Goal: Task Accomplishment & Management: Manage account settings

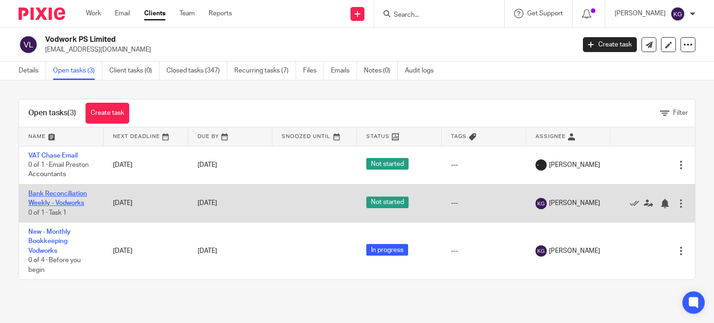
click at [70, 204] on link "Bank Reconciliation Weekly - Vodworks" at bounding box center [57, 199] width 59 height 16
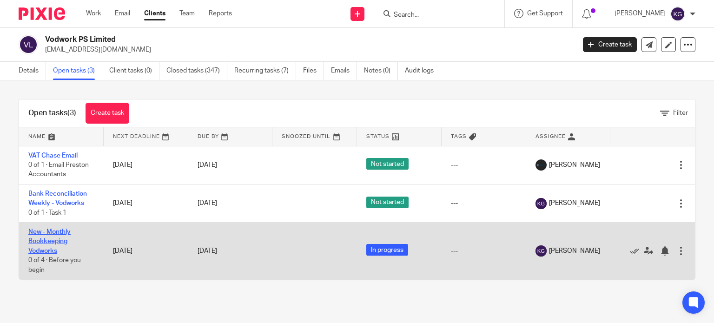
click at [61, 243] on link "New - Monthly Bookkeeping Vodworks" at bounding box center [49, 242] width 42 height 26
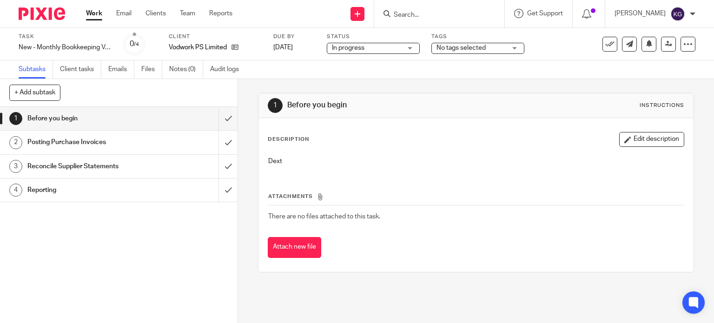
click at [461, 47] on span "No tags selected" at bounding box center [461, 48] width 49 height 7
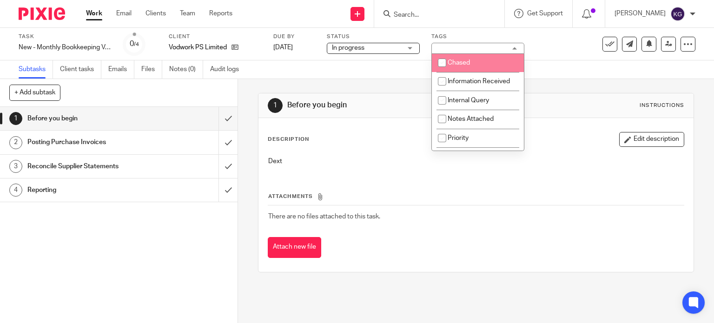
scroll to position [139, 0]
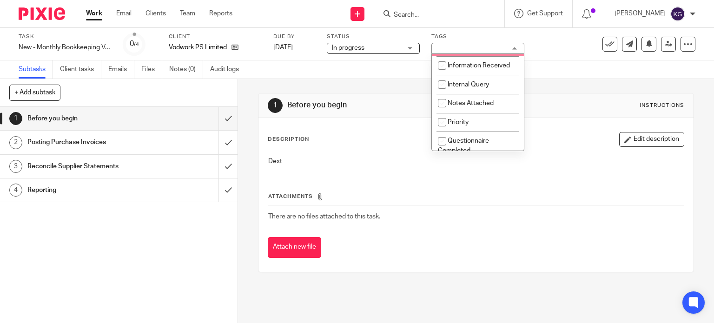
click at [467, 87] on span "Internal Query" at bounding box center [468, 84] width 41 height 7
checkbox input "true"
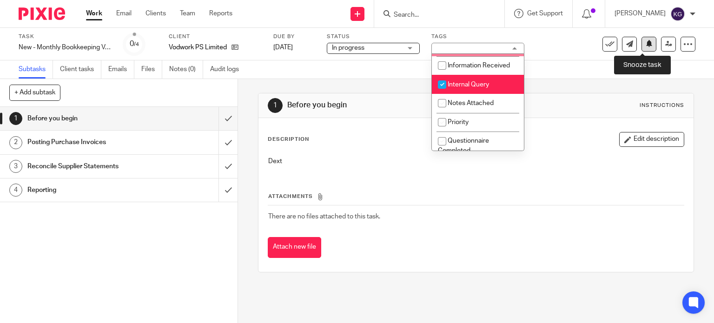
click at [646, 46] on icon at bounding box center [649, 43] width 7 height 7
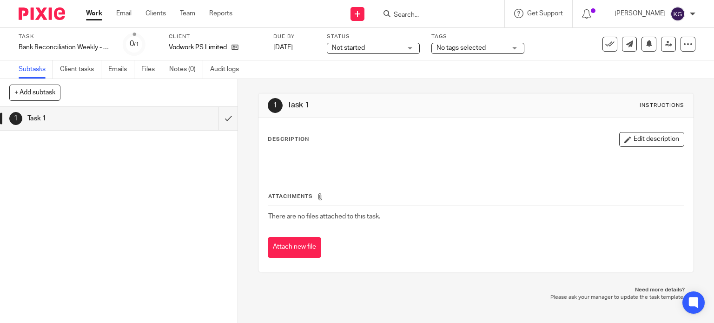
click at [359, 46] on span "Not started" at bounding box center [348, 48] width 33 height 7
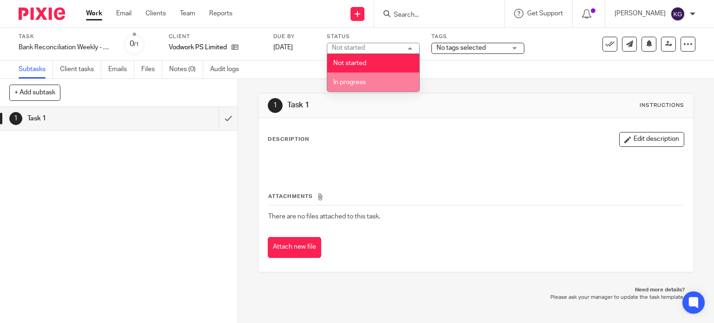
click at [361, 80] on span "In progress" at bounding box center [349, 82] width 33 height 7
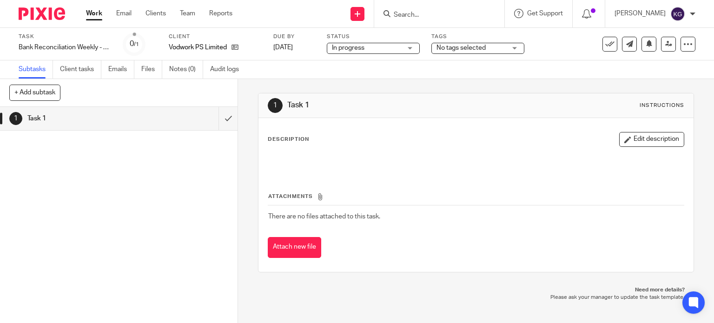
click at [458, 49] on span "No tags selected" at bounding box center [461, 48] width 49 height 7
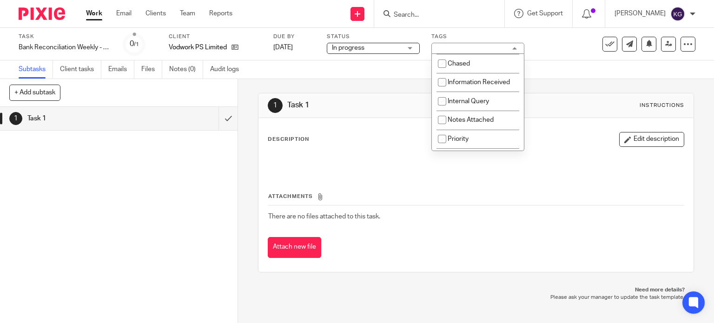
scroll to position [139, 0]
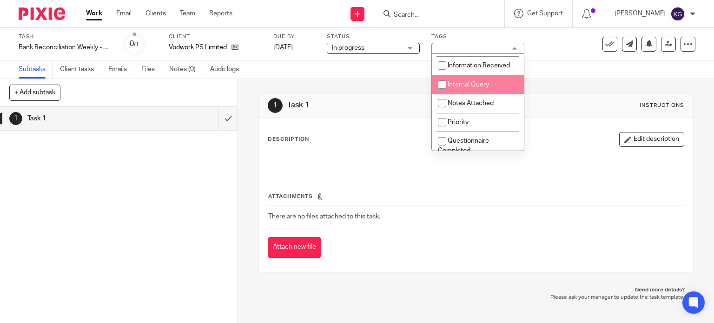
click at [474, 90] on li "Internal Query" at bounding box center [478, 84] width 92 height 19
checkbox input "true"
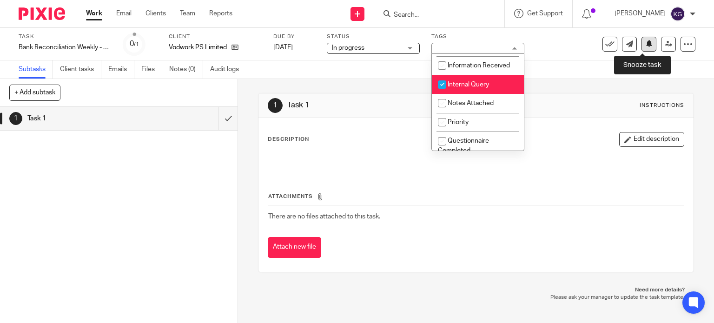
click at [646, 45] on icon at bounding box center [649, 43] width 7 height 7
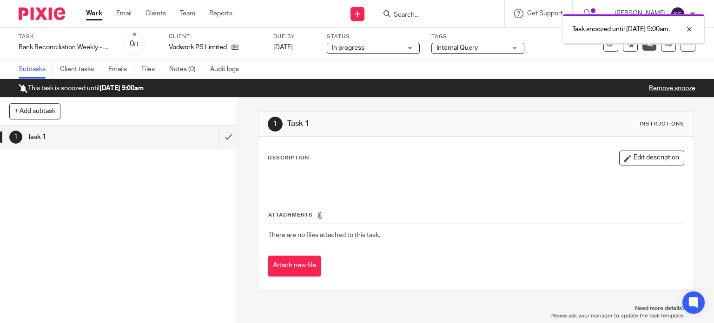
click at [94, 18] on div "Work Email Clients Team Reports Work Email Clients Team Reports Settings" at bounding box center [162, 13] width 170 height 27
click at [99, 14] on link "Work" at bounding box center [94, 13] width 16 height 9
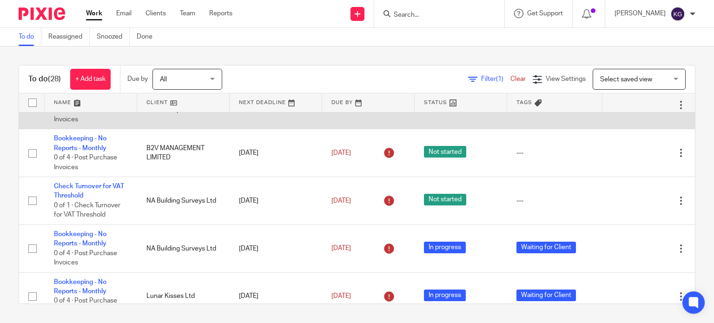
scroll to position [93, 0]
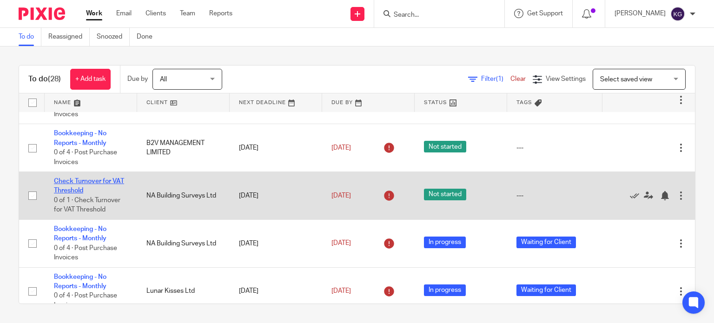
click at [72, 194] on link "Check Turnover for VAT Threshold" at bounding box center [89, 186] width 70 height 16
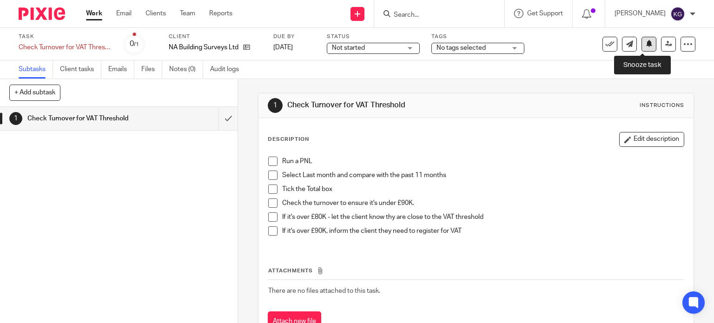
click at [643, 49] on button at bounding box center [649, 44] width 15 height 15
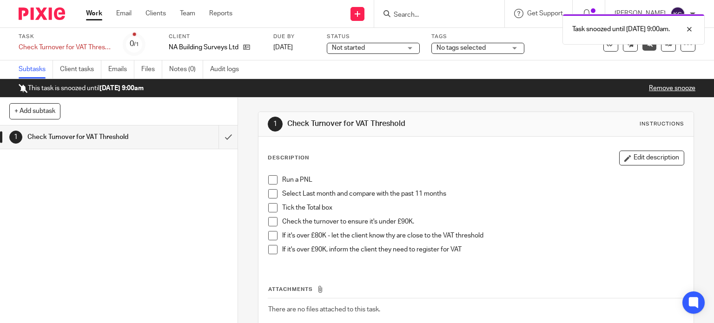
click at [97, 14] on link "Work" at bounding box center [94, 13] width 16 height 9
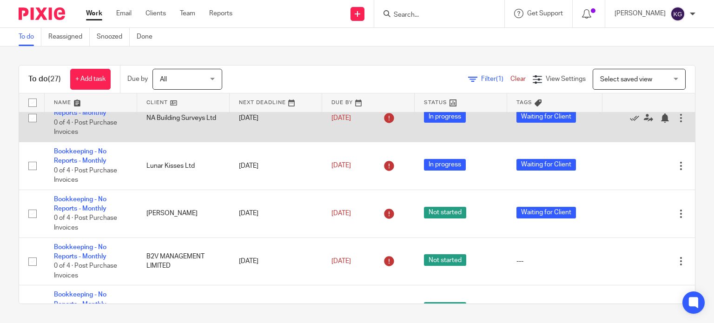
scroll to position [186, 0]
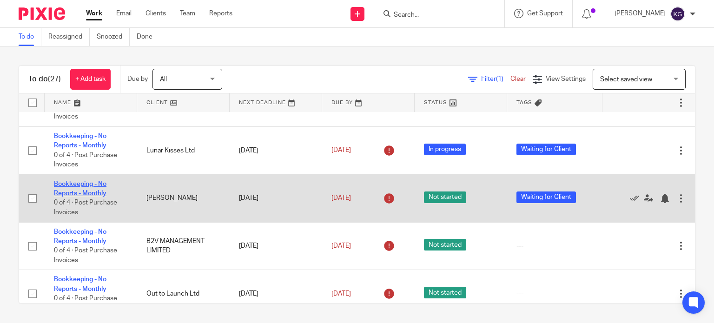
click at [100, 197] on link "Bookkeeping - No Reports - Monthly" at bounding box center [80, 189] width 53 height 16
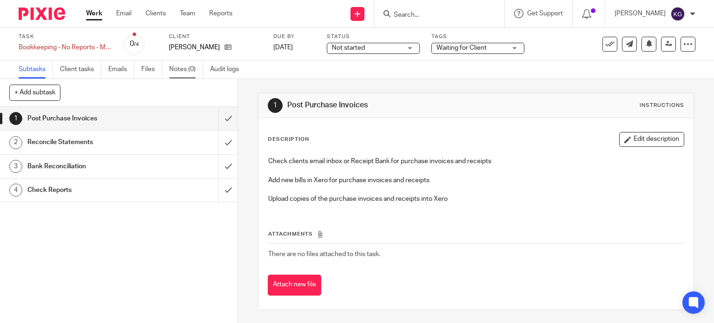
click at [193, 72] on link "Notes (0)" at bounding box center [186, 69] width 34 height 18
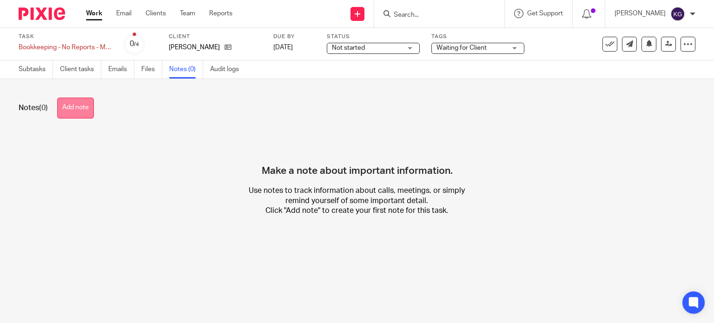
click at [93, 105] on button "Add note" at bounding box center [75, 108] width 37 height 21
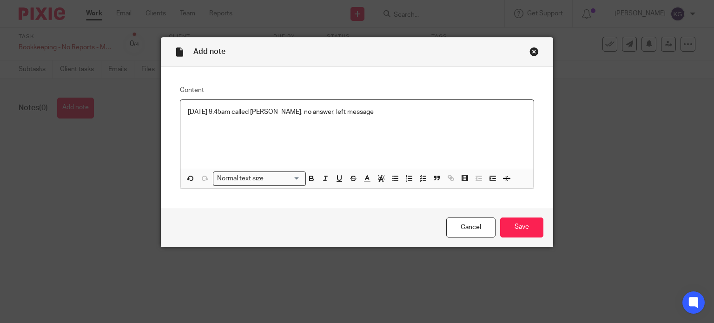
click at [188, 113] on p "14/10/25 9.45am called Kate, no answer, left message" at bounding box center [357, 111] width 339 height 9
click at [519, 228] on input "Save" at bounding box center [521, 228] width 43 height 20
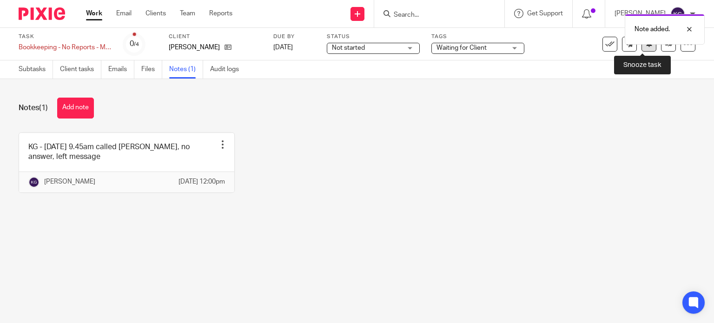
click at [648, 46] on button at bounding box center [649, 44] width 15 height 15
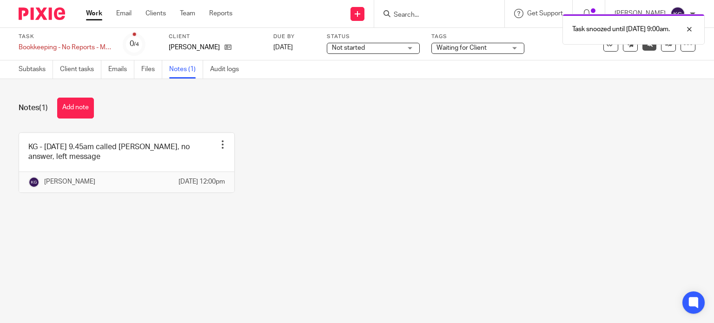
click at [97, 14] on link "Work" at bounding box center [94, 13] width 16 height 9
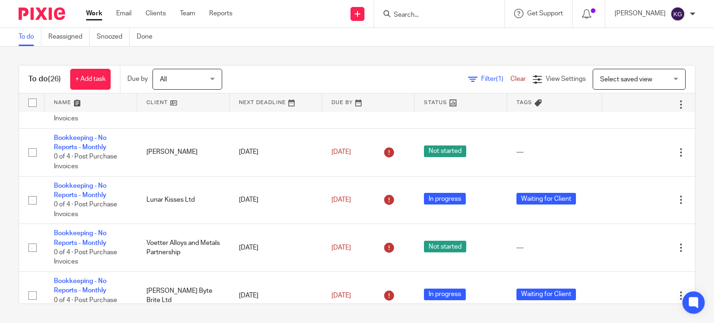
scroll to position [232, 0]
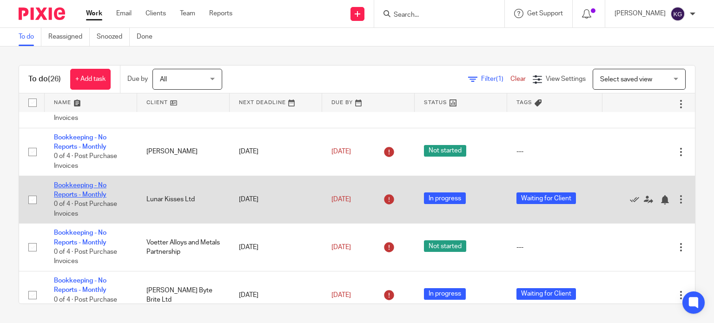
click at [92, 197] on link "Bookkeeping - No Reports - Monthly" at bounding box center [80, 190] width 53 height 16
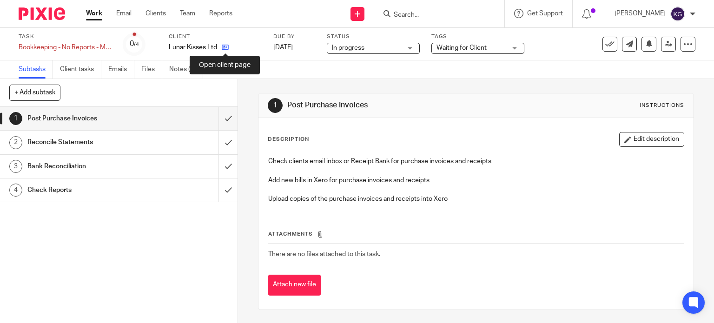
click at [223, 47] on icon at bounding box center [225, 47] width 7 height 7
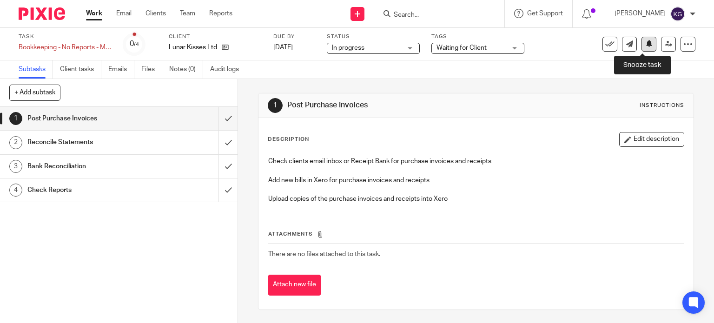
click at [646, 45] on icon at bounding box center [649, 43] width 7 height 7
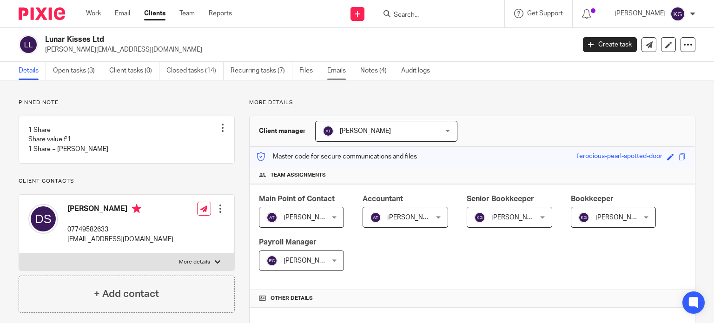
click at [342, 70] on link "Emails" at bounding box center [340, 71] width 26 height 18
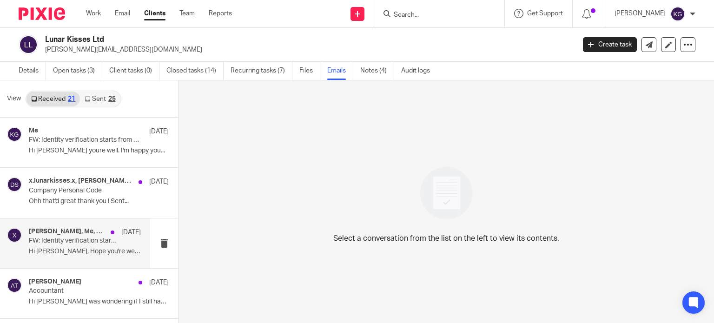
click at [83, 240] on p "FW: Identity verification starts from 18 November 2025 – are you ready?" at bounding box center [74, 241] width 90 height 8
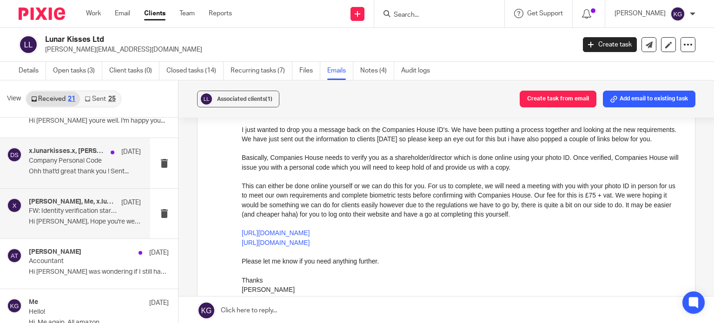
scroll to position [46, 0]
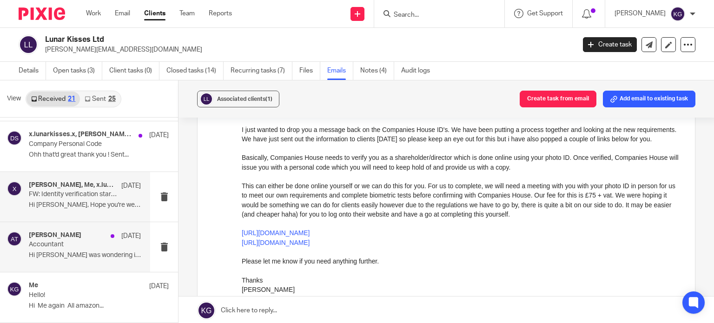
click at [87, 255] on p "Hi Aimee I was wondering if I still have..." at bounding box center [85, 256] width 112 height 8
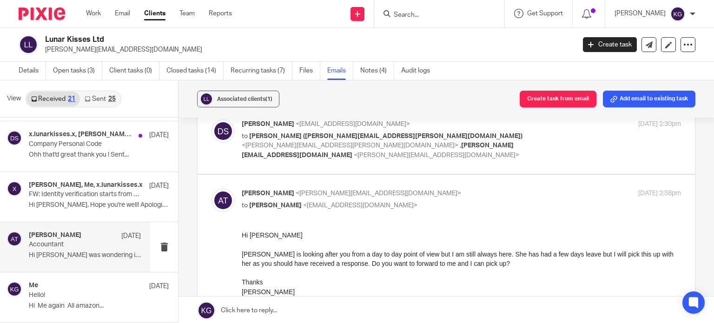
scroll to position [0, 0]
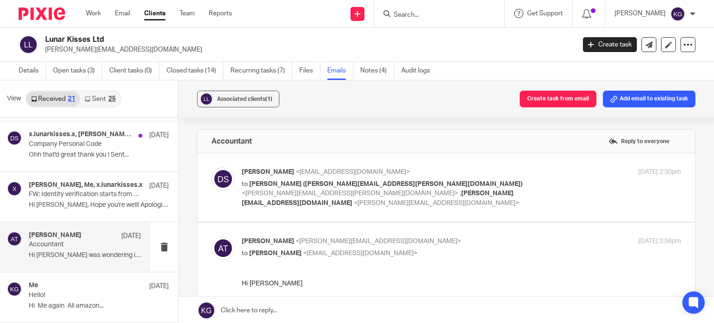
click at [439, 202] on p "to Aimee Tamburrini (aimee.tamburrini@cedarhouseaccounting.co.uk) <aimee.tambur…" at bounding box center [388, 193] width 293 height 29
checkbox input "true"
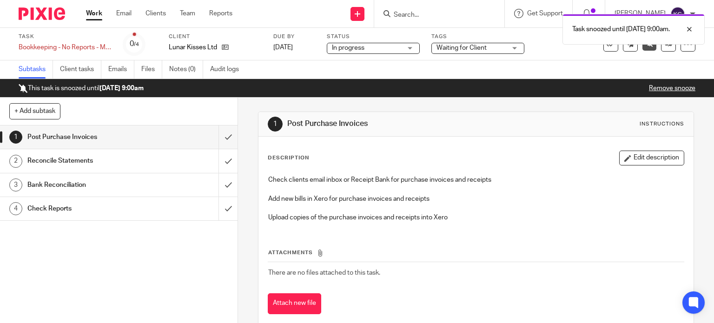
click at [91, 9] on link "Work" at bounding box center [94, 13] width 16 height 9
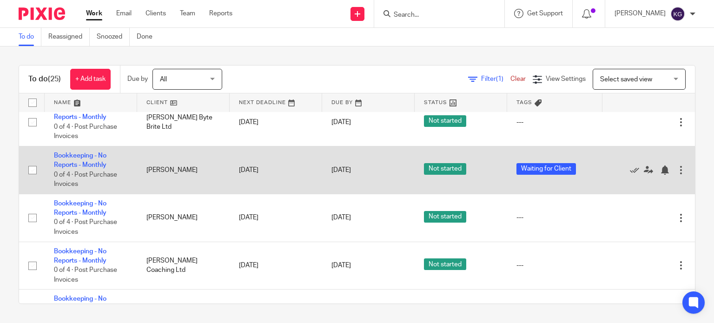
scroll to position [697, 0]
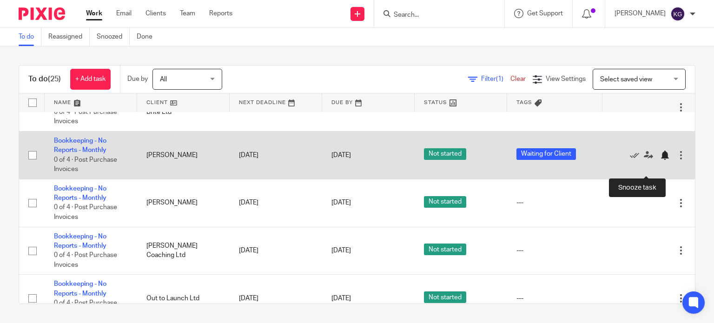
click at [660, 160] on div at bounding box center [664, 155] width 9 height 9
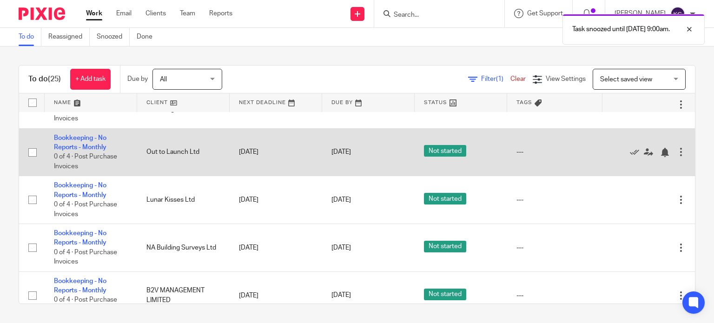
scroll to position [837, 0]
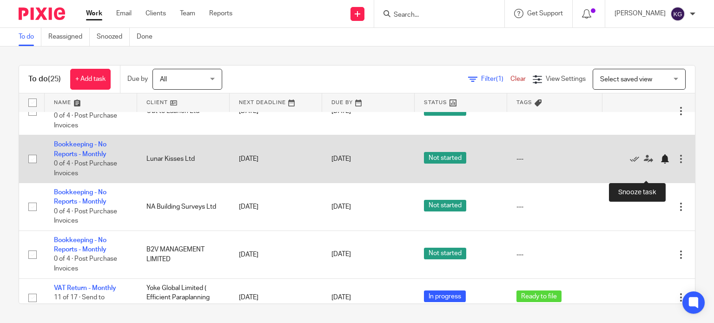
click at [660, 164] on div at bounding box center [664, 158] width 9 height 9
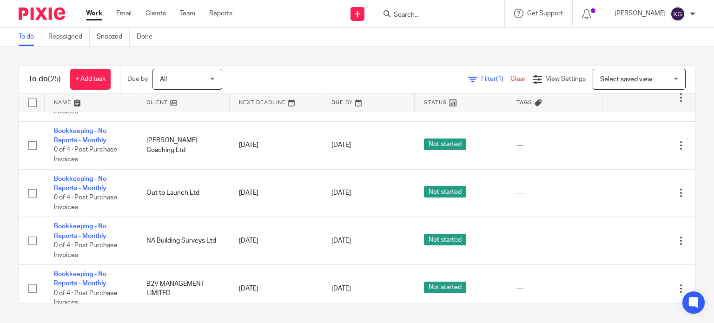
scroll to position [709, 0]
